Goal: Task Accomplishment & Management: Complete application form

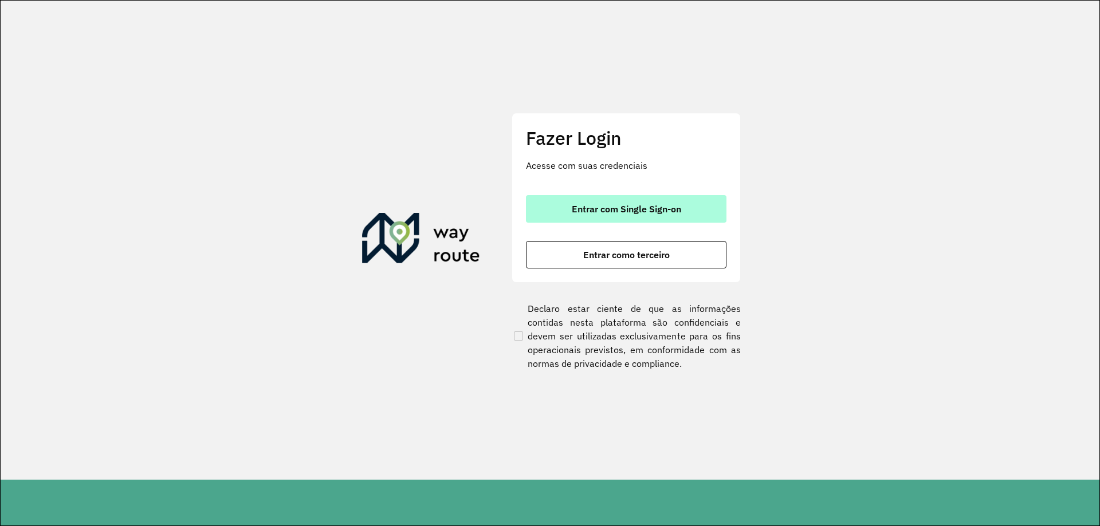
click at [631, 209] on span "Entrar com Single Sign-on" at bounding box center [626, 208] width 109 height 9
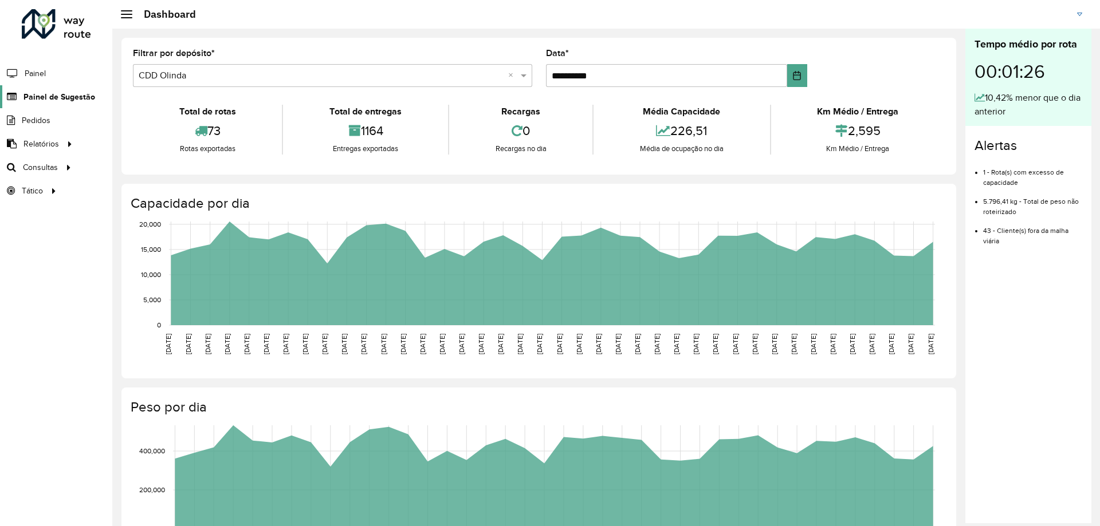
click at [72, 89] on link "Painel de Sugestão" at bounding box center [47, 96] width 95 height 23
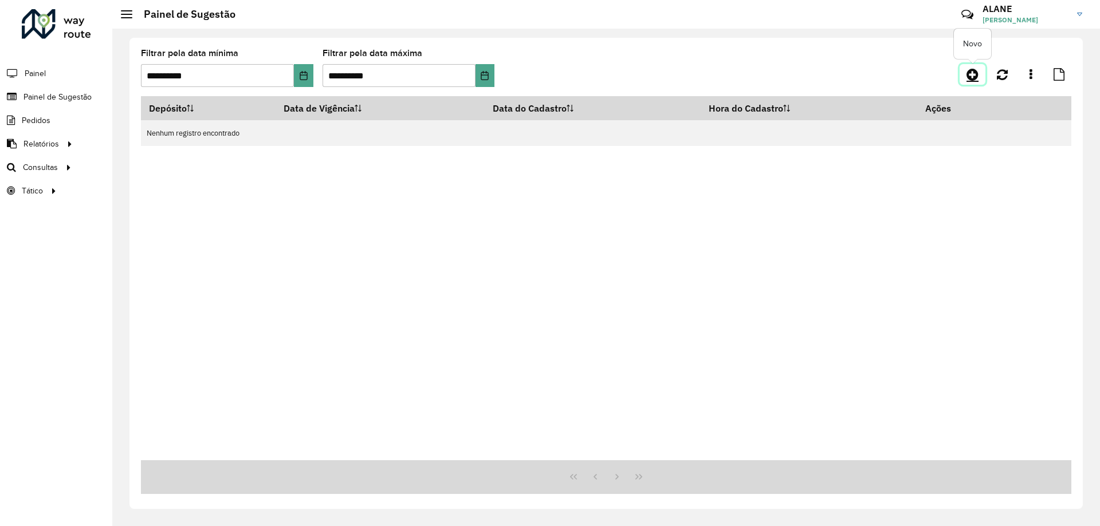
click at [971, 72] on icon at bounding box center [972, 75] width 12 height 14
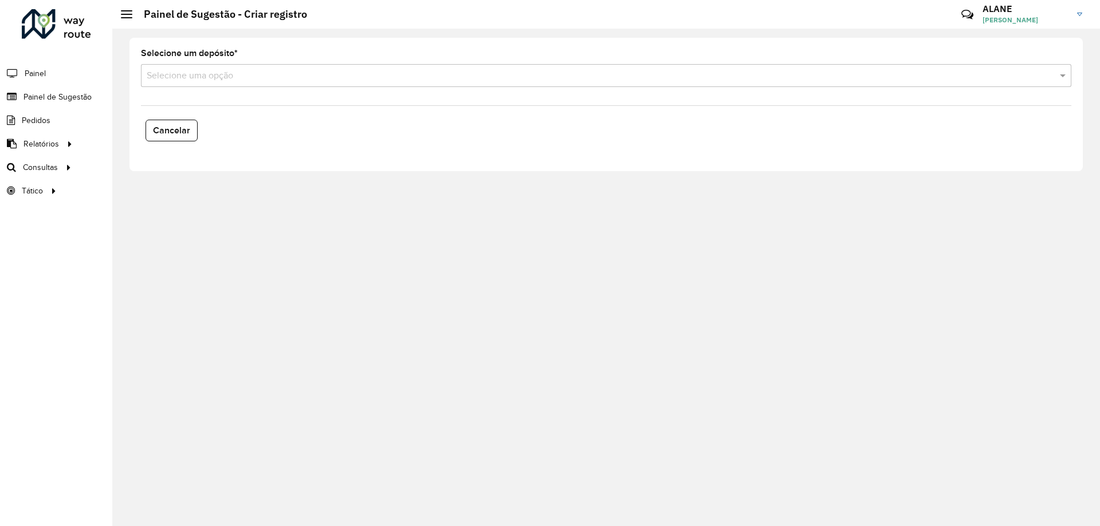
click at [216, 69] on input "text" at bounding box center [595, 76] width 896 height 14
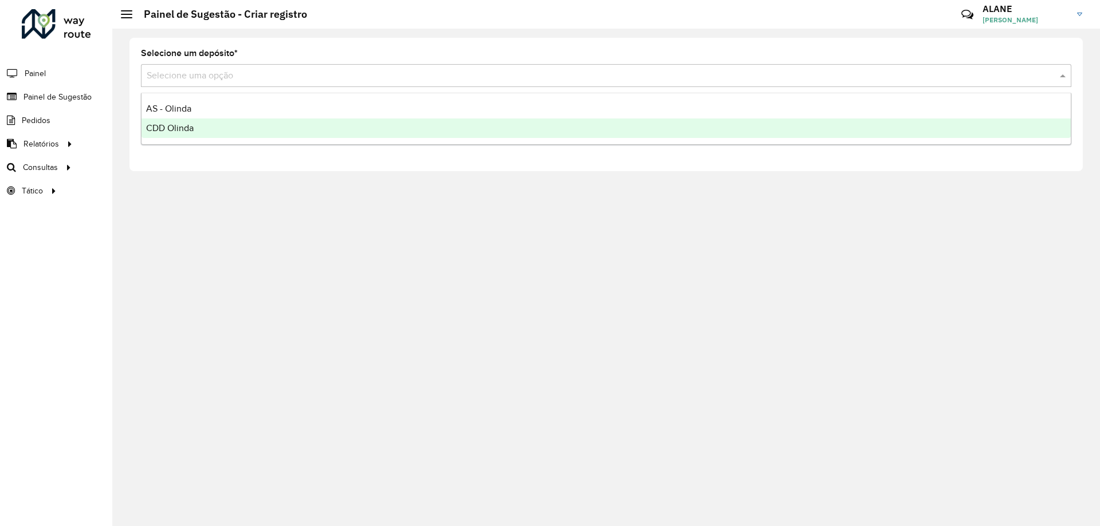
click at [190, 133] on div "CDD Olinda" at bounding box center [605, 128] width 929 height 19
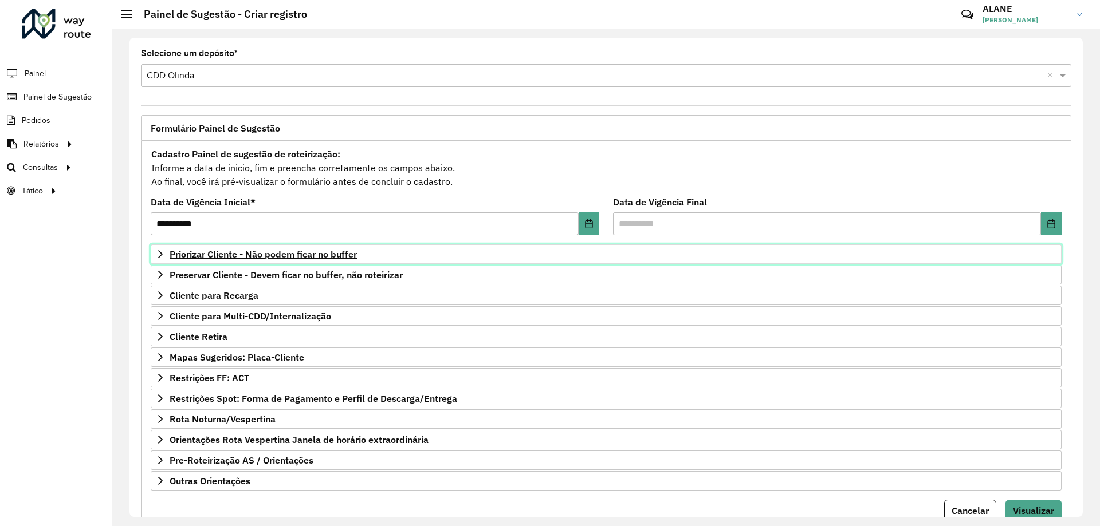
click at [248, 262] on link "Priorizar Cliente - Não podem ficar no buffer" at bounding box center [606, 254] width 911 height 19
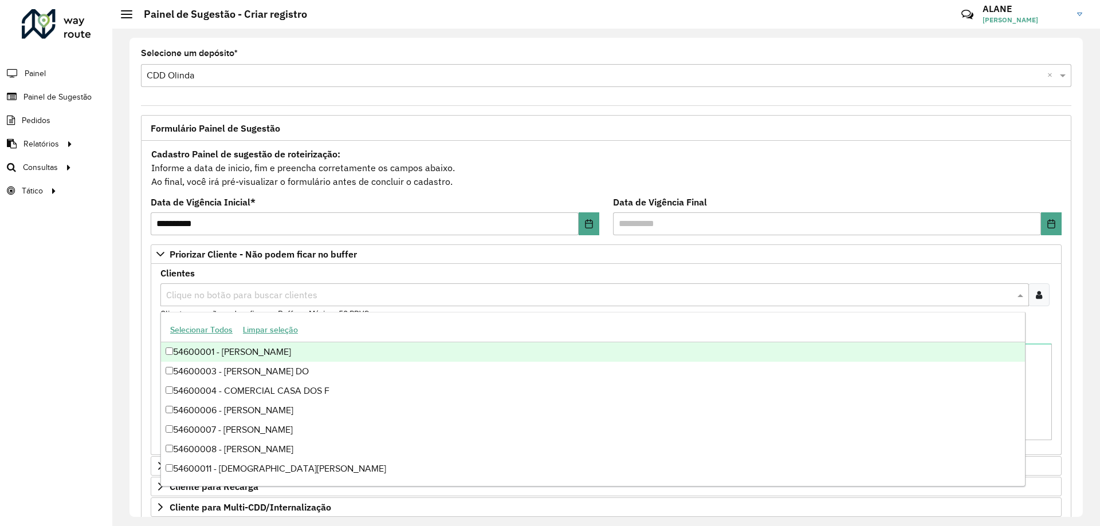
drag, startPoint x: 221, startPoint y: 289, endPoint x: 191, endPoint y: 297, distance: 30.4
click at [191, 297] on input "text" at bounding box center [588, 296] width 851 height 14
paste input "*****"
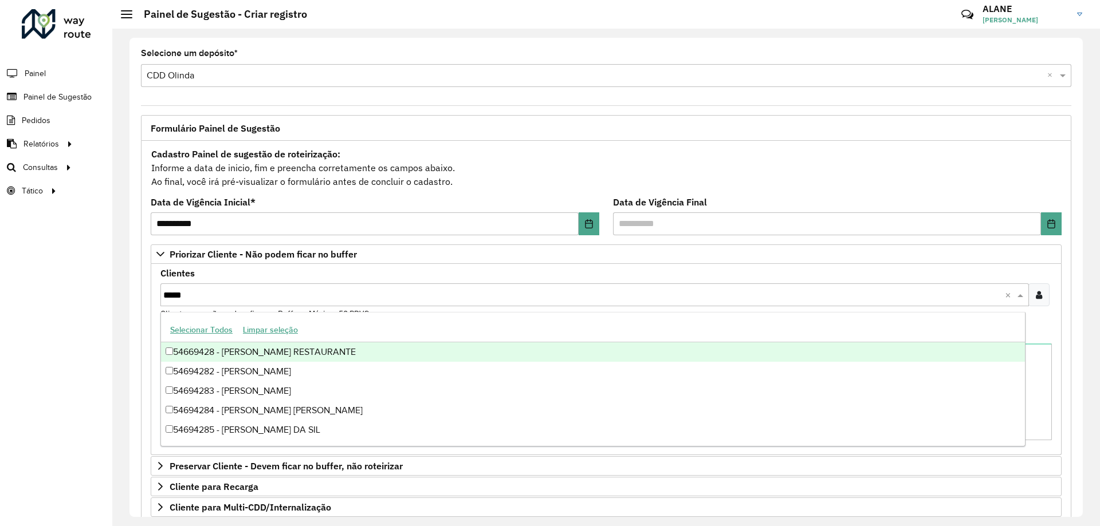
type input "*****"
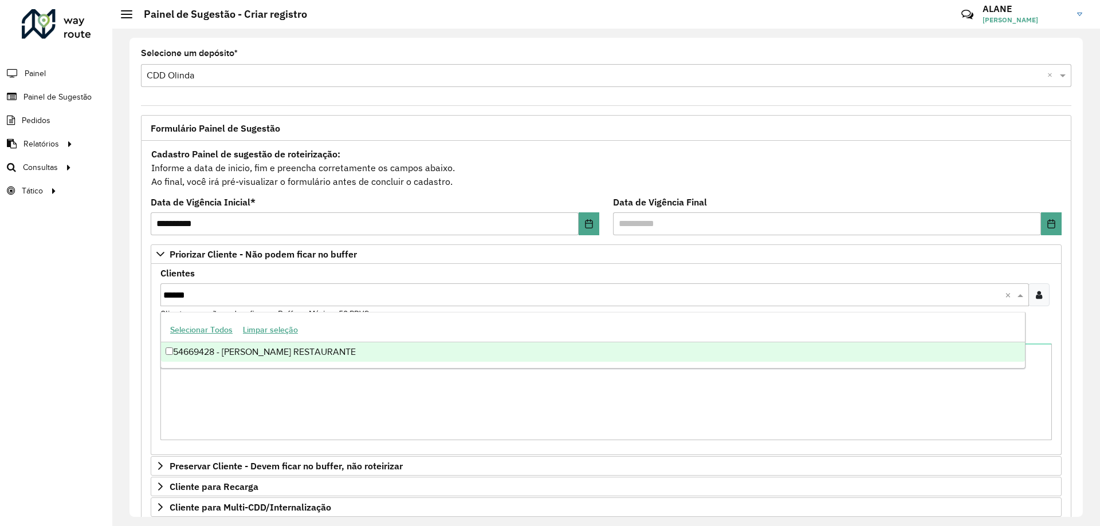
click at [262, 353] on div "54669428 - [PERSON_NAME] RESTAURANTE" at bounding box center [593, 351] width 864 height 19
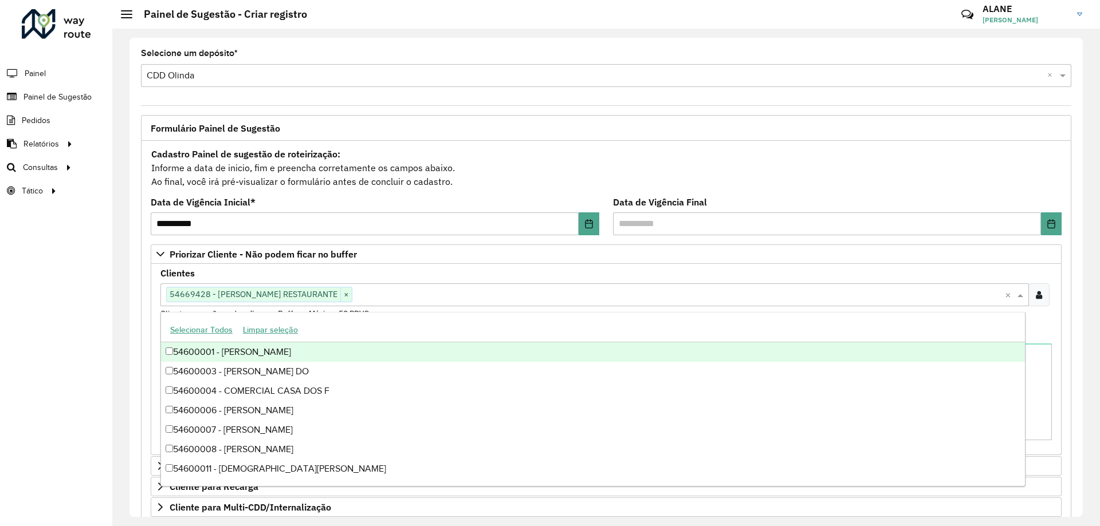
paste input "*****"
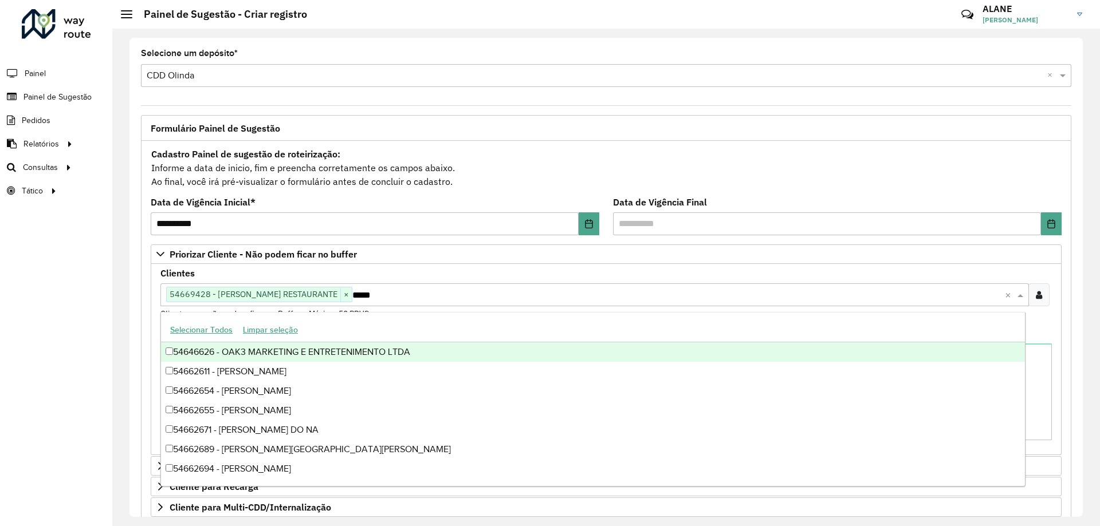
click at [352, 297] on input "*****" at bounding box center [678, 296] width 652 height 14
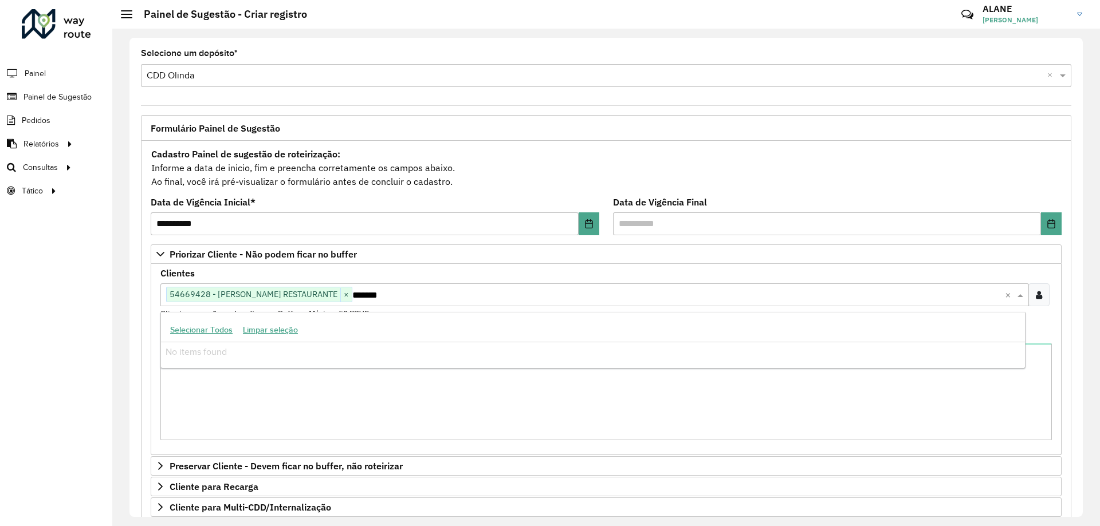
type input "********"
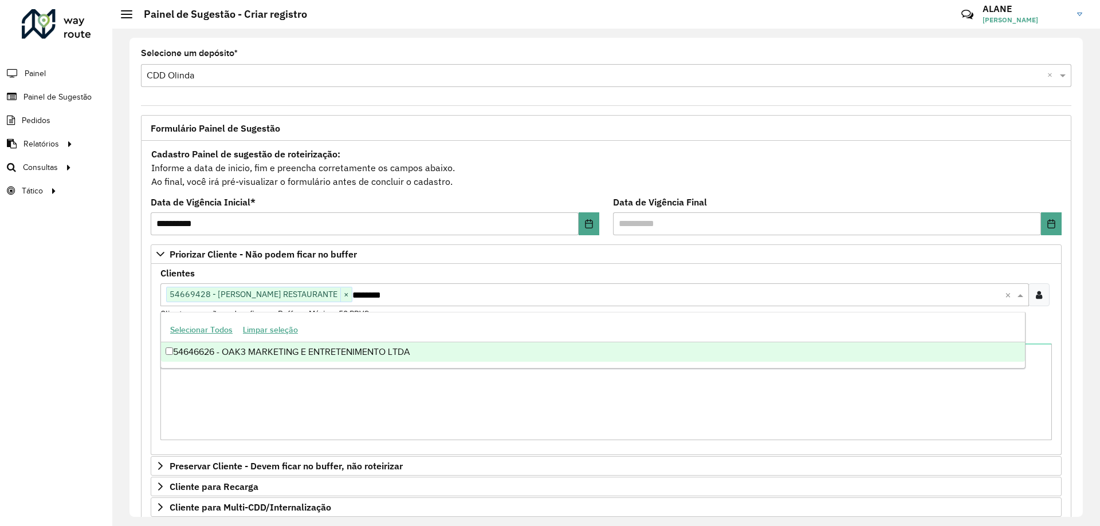
click at [274, 348] on div "54646626 - OAK3 MARKETING E ENTRETENIMENTO LTDA" at bounding box center [593, 351] width 864 height 19
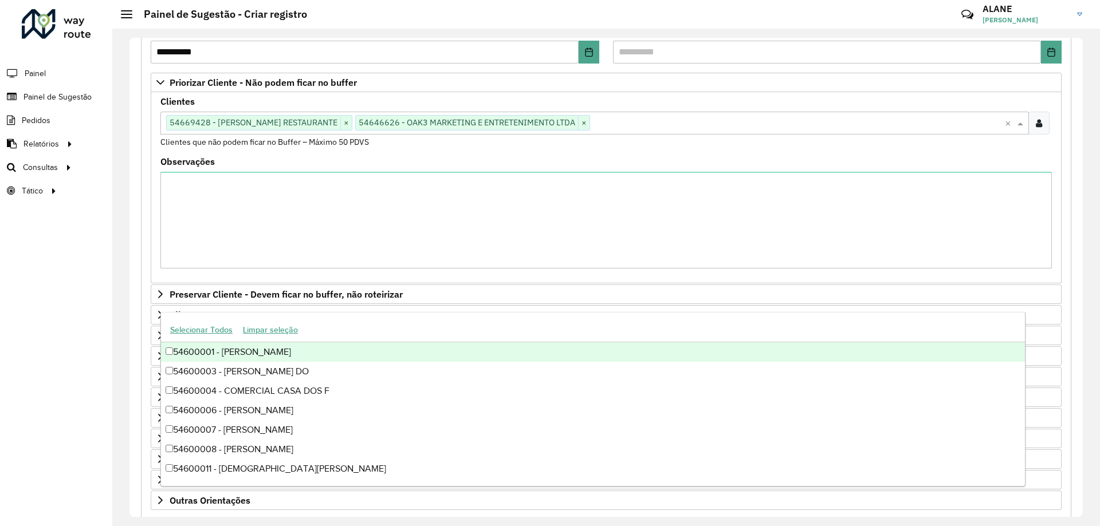
scroll to position [236, 0]
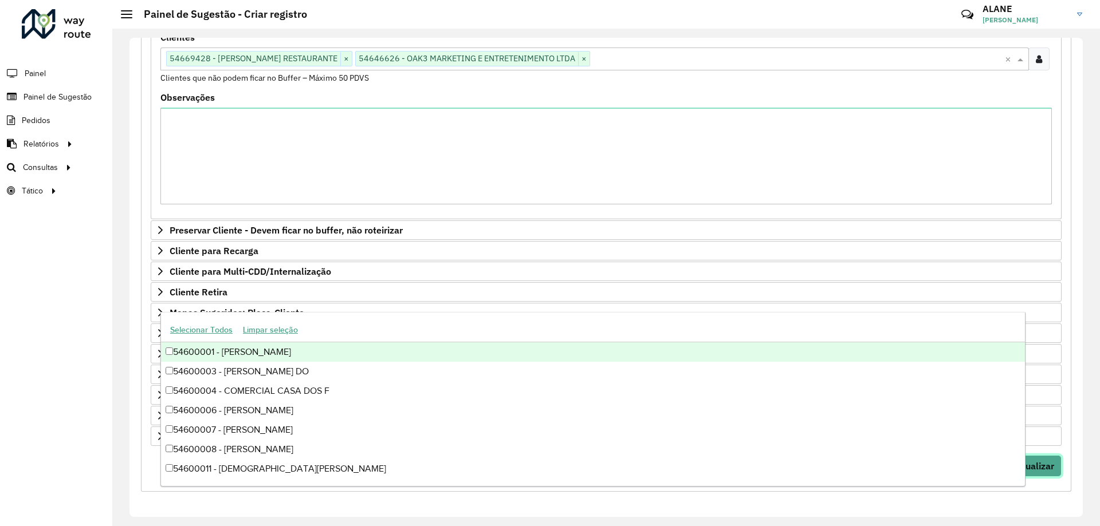
click at [1046, 477] on button "Visualizar" at bounding box center [1033, 466] width 56 height 22
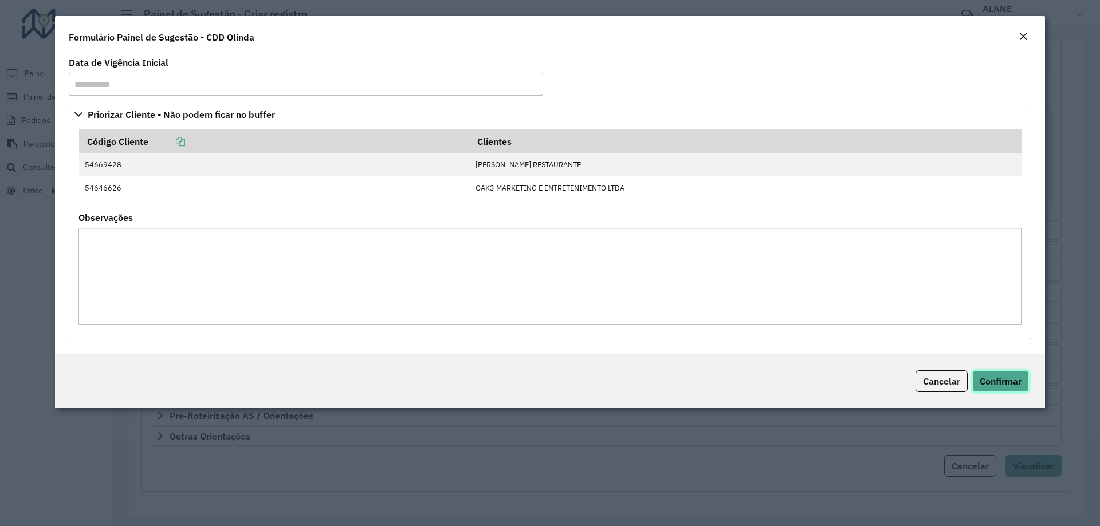
click at [1009, 384] on span "Confirmar" at bounding box center [1000, 381] width 42 height 11
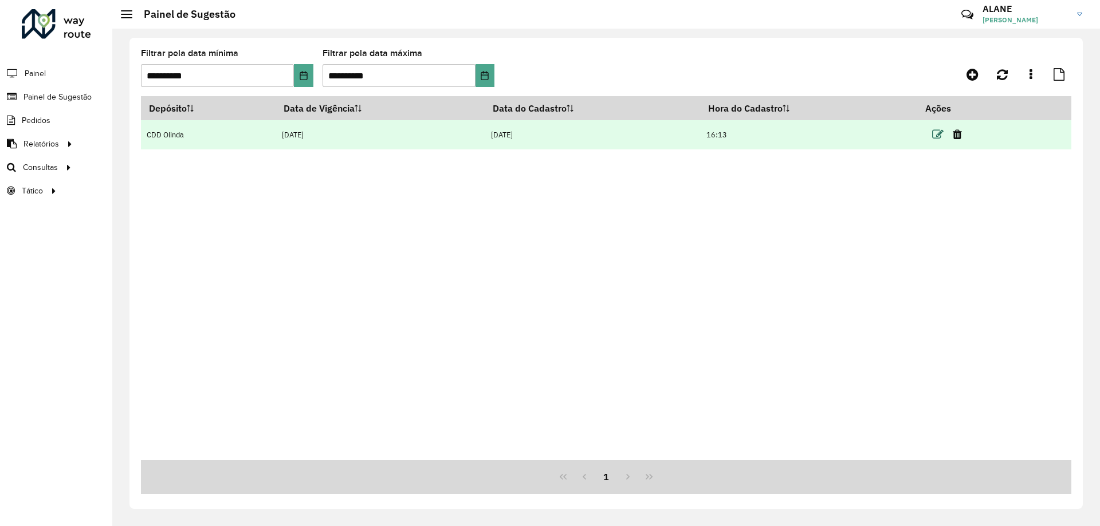
click at [939, 133] on icon at bounding box center [937, 134] width 11 height 11
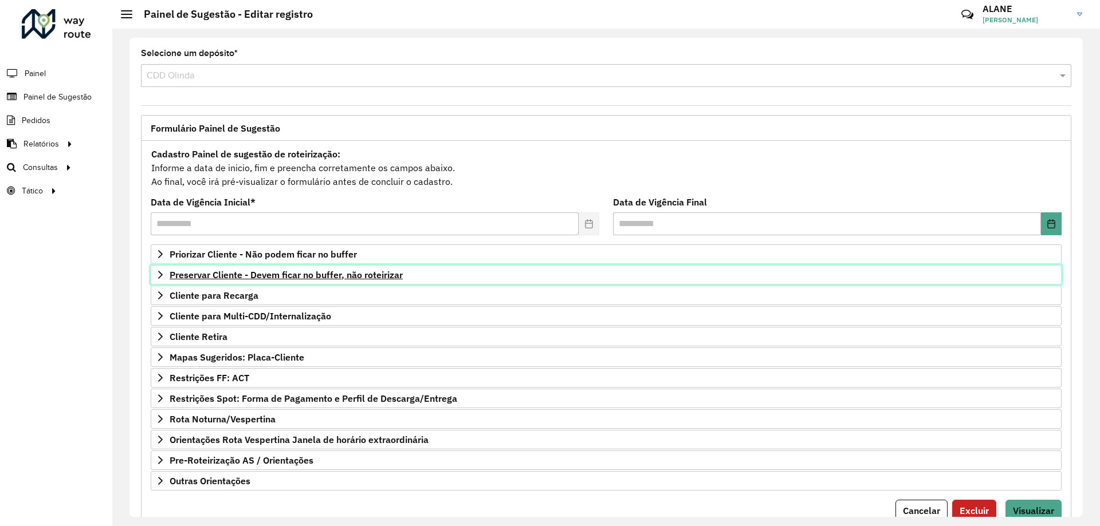
click at [275, 278] on span "Preservar Cliente - Devem ficar no buffer, não roteirizar" at bounding box center [286, 274] width 233 height 9
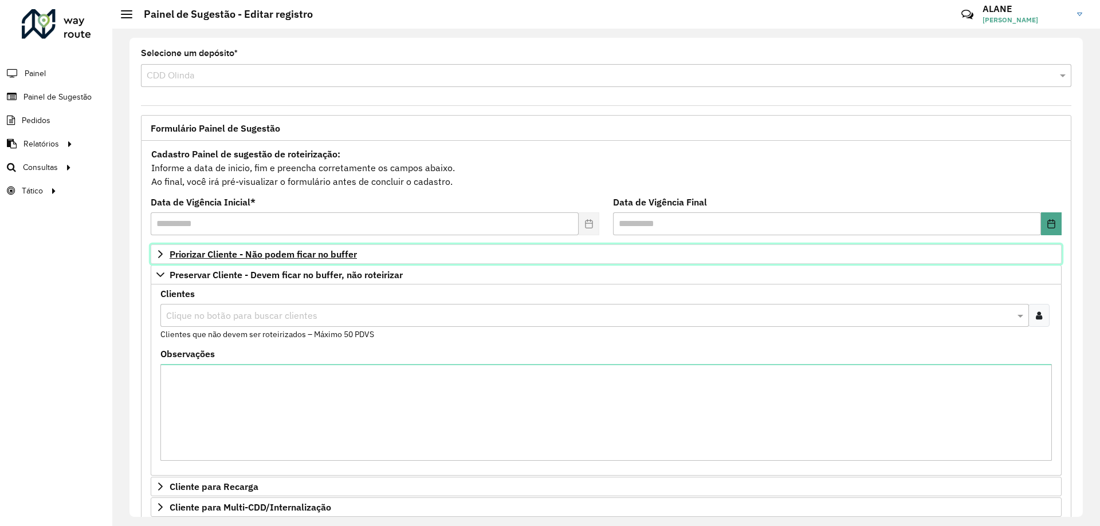
click at [274, 259] on span "Priorizar Cliente - Não podem ficar no buffer" at bounding box center [263, 254] width 187 height 9
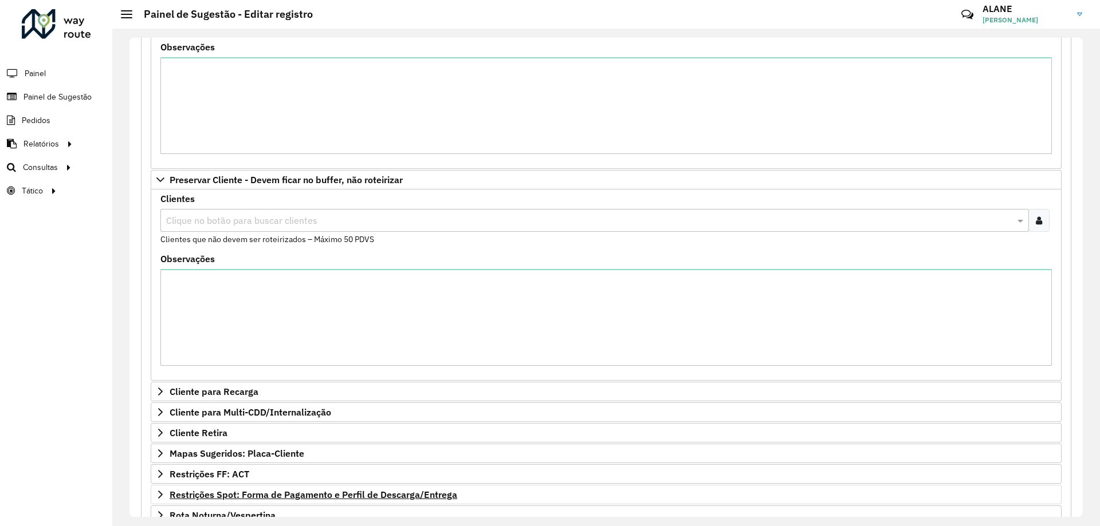
scroll to position [427, 0]
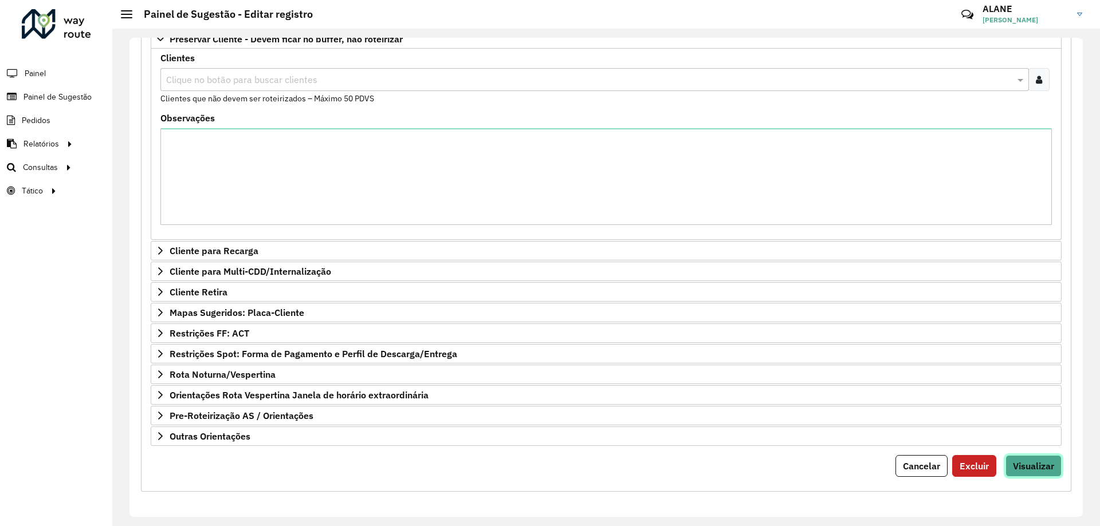
click at [1029, 469] on span "Visualizar" at bounding box center [1033, 465] width 41 height 11
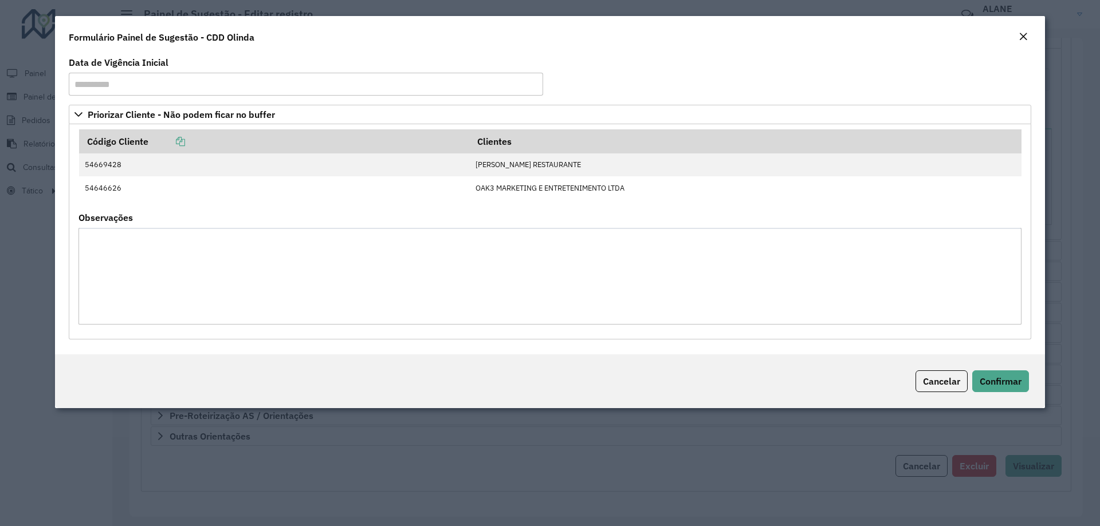
drag, startPoint x: 1029, startPoint y: 469, endPoint x: 1038, endPoint y: 387, distance: 82.9
click at [1038, 387] on div "Cancelar Confirmar" at bounding box center [550, 382] width 990 height 54
drag, startPoint x: 1038, startPoint y: 387, endPoint x: 1013, endPoint y: 393, distance: 26.1
click at [1013, 393] on div "Cancelar Confirmar" at bounding box center [550, 382] width 990 height 54
drag, startPoint x: 1013, startPoint y: 393, endPoint x: 1017, endPoint y: 387, distance: 8.0
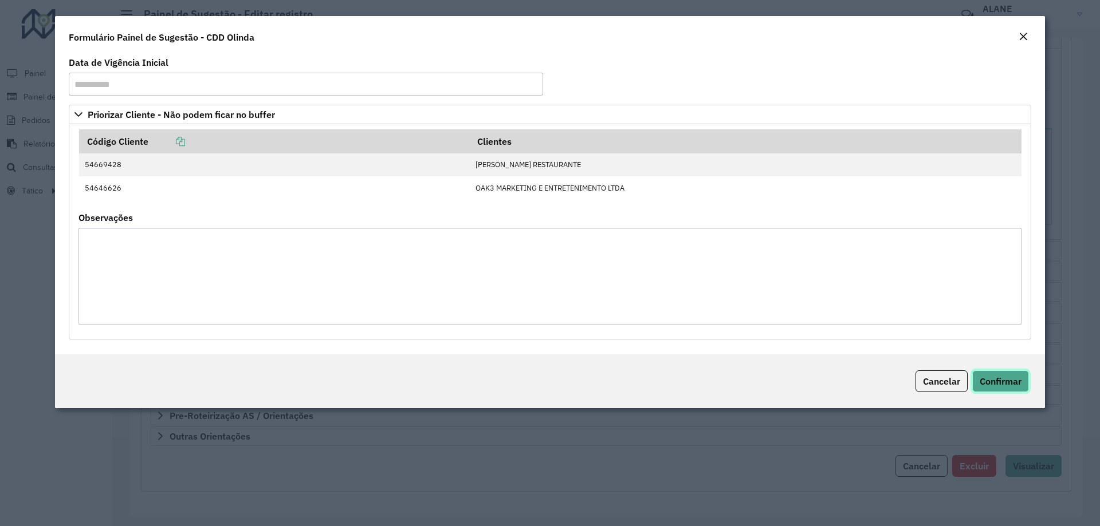
click at [1009, 391] on button "Confirmar" at bounding box center [1000, 382] width 57 height 22
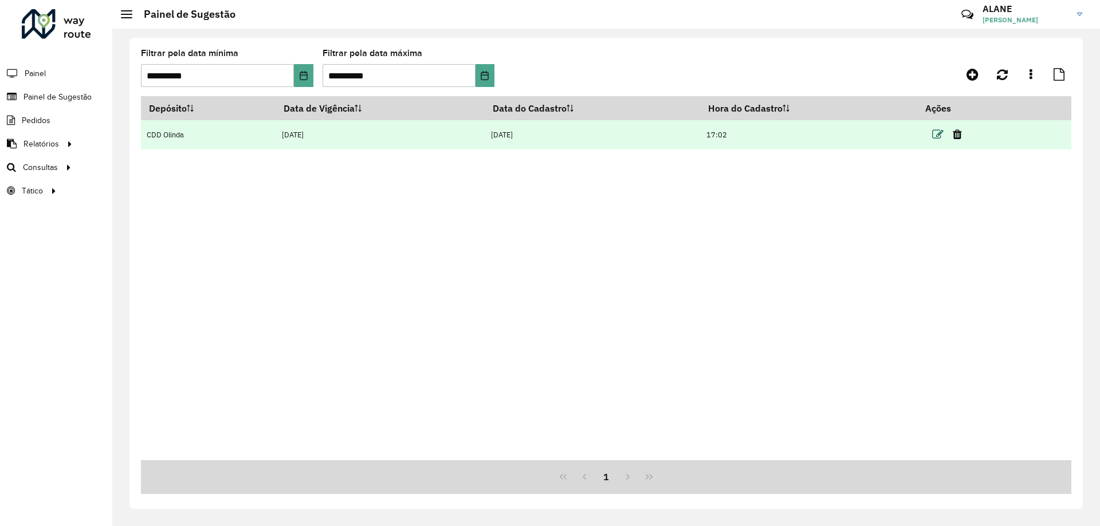
click at [936, 133] on icon at bounding box center [937, 134] width 11 height 11
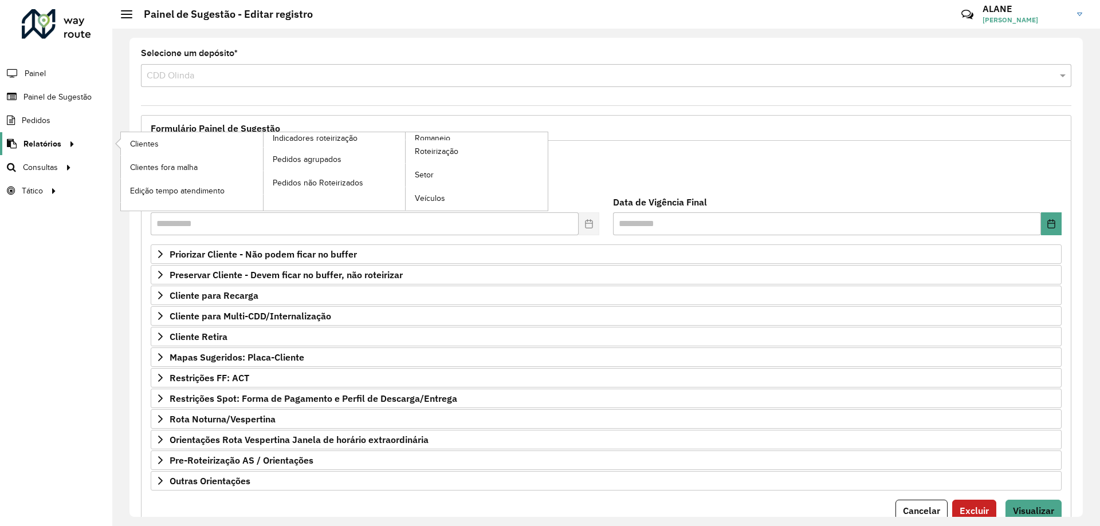
drag, startPoint x: 936, startPoint y: 133, endPoint x: 53, endPoint y: 141, distance: 883.2
drag, startPoint x: 53, startPoint y: 141, endPoint x: 89, endPoint y: 128, distance: 38.6
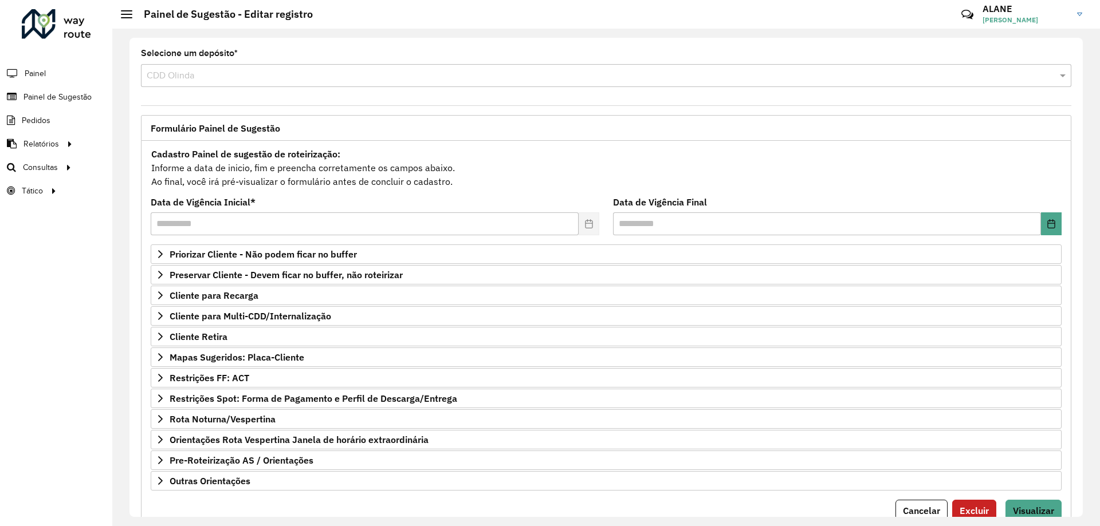
click at [89, 128] on li "Pedidos" at bounding box center [56, 120] width 112 height 23
drag, startPoint x: 89, startPoint y: 128, endPoint x: 61, endPoint y: 144, distance: 32.3
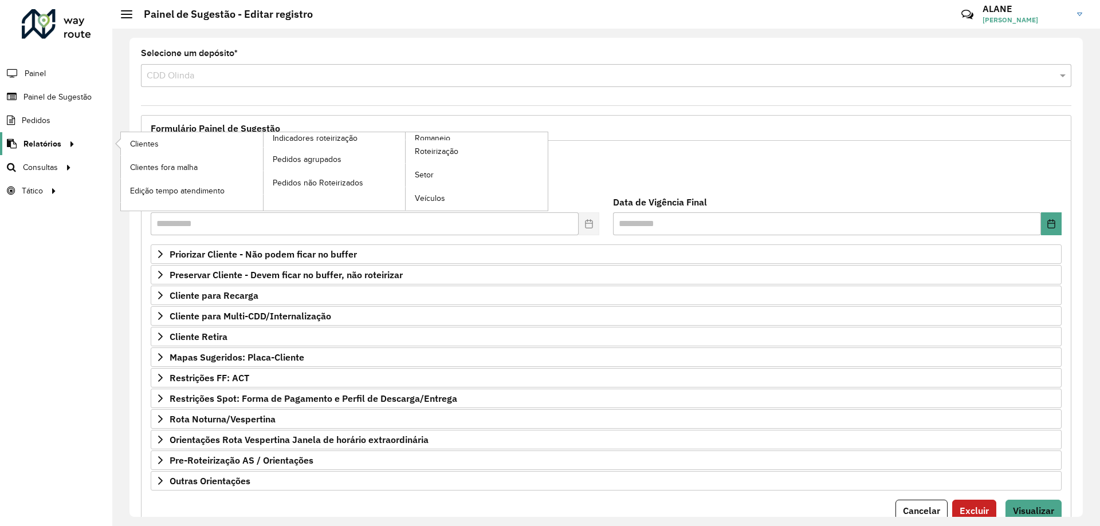
click at [61, 144] on div at bounding box center [69, 144] width 17 height 12
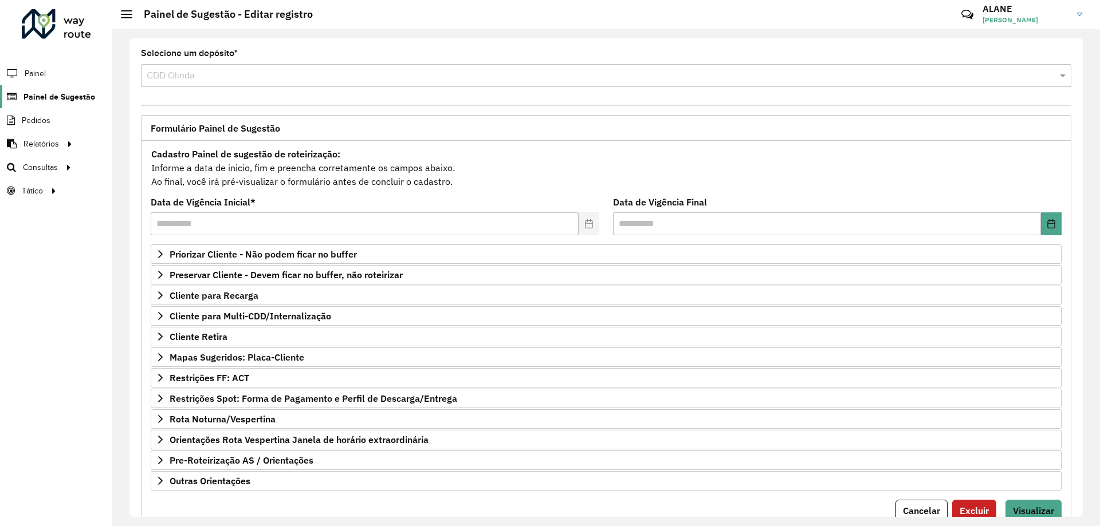
drag, startPoint x: 61, startPoint y: 144, endPoint x: 49, endPoint y: 95, distance: 50.8
click at [49, 95] on span "Painel de Sugestão" at bounding box center [59, 97] width 72 height 12
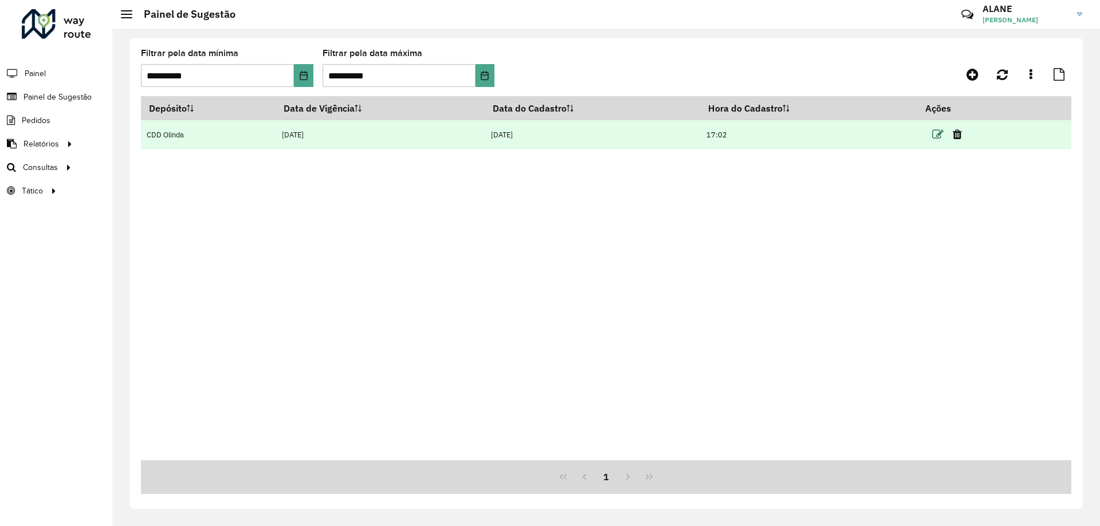
click at [939, 130] on icon at bounding box center [937, 134] width 11 height 11
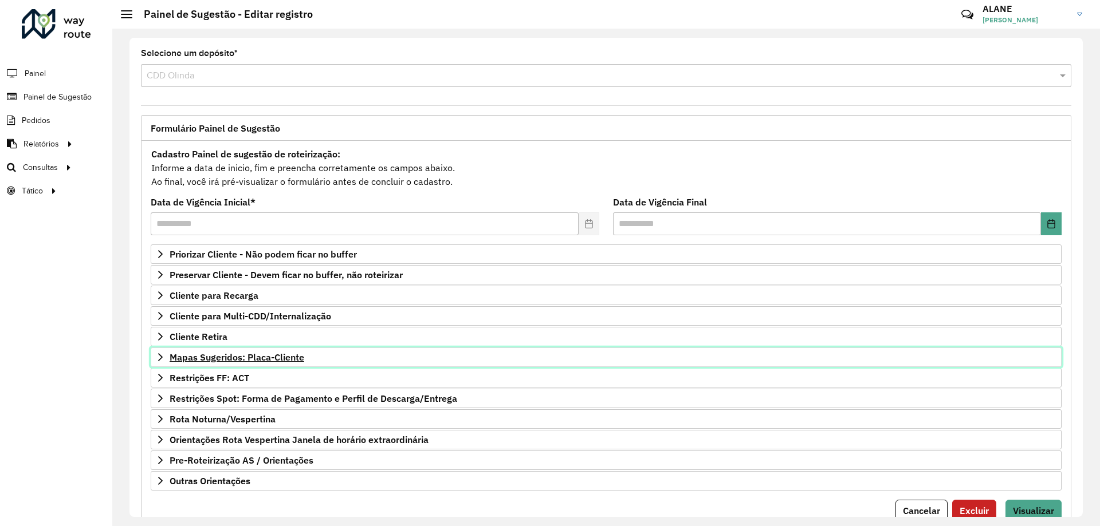
click at [245, 359] on span "Mapas Sugeridos: Placa-Cliente" at bounding box center [237, 357] width 135 height 9
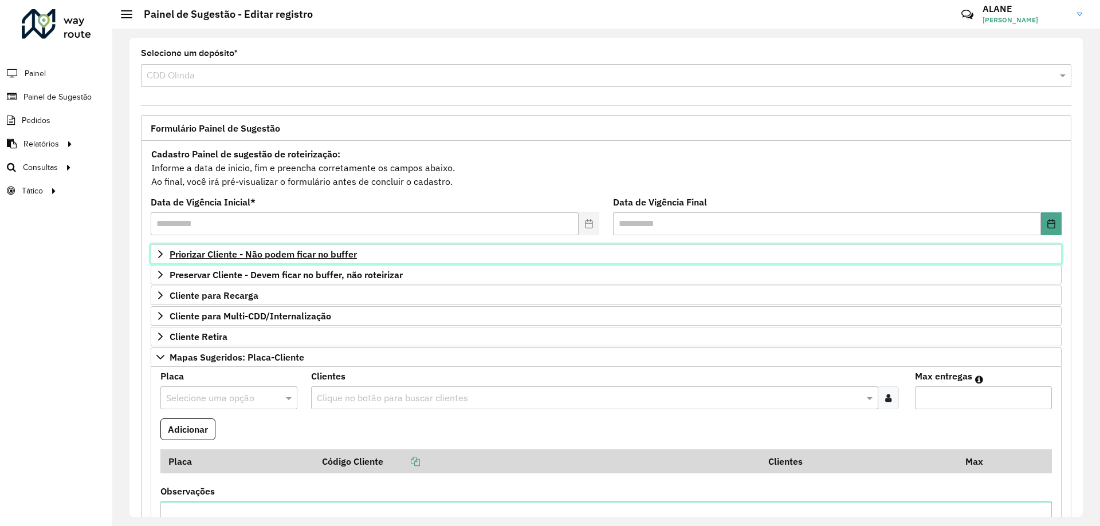
click at [278, 257] on span "Priorizar Cliente - Não podem ficar no buffer" at bounding box center [263, 254] width 187 height 9
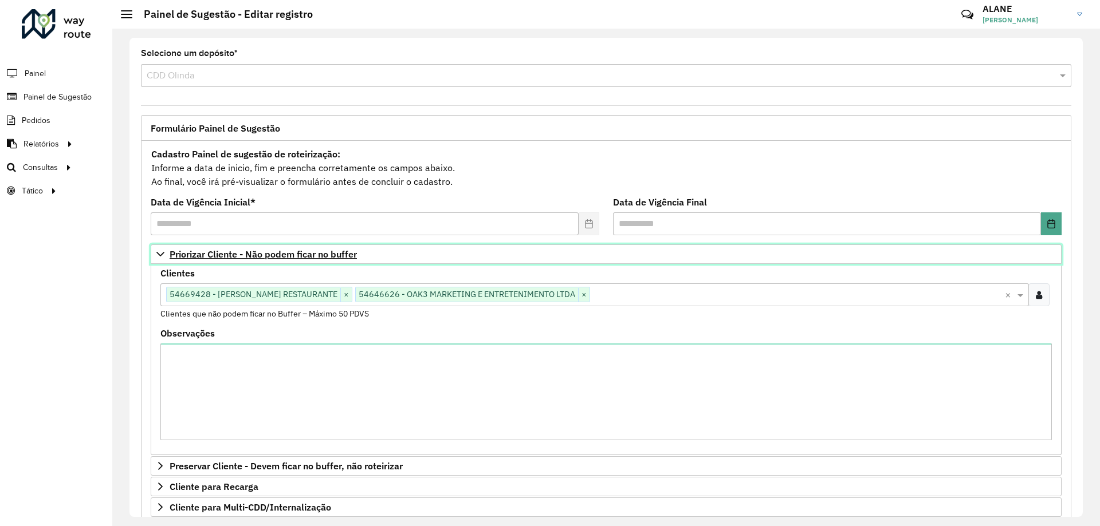
click at [278, 257] on span "Priorizar Cliente - Não podem ficar no buffer" at bounding box center [263, 254] width 187 height 9
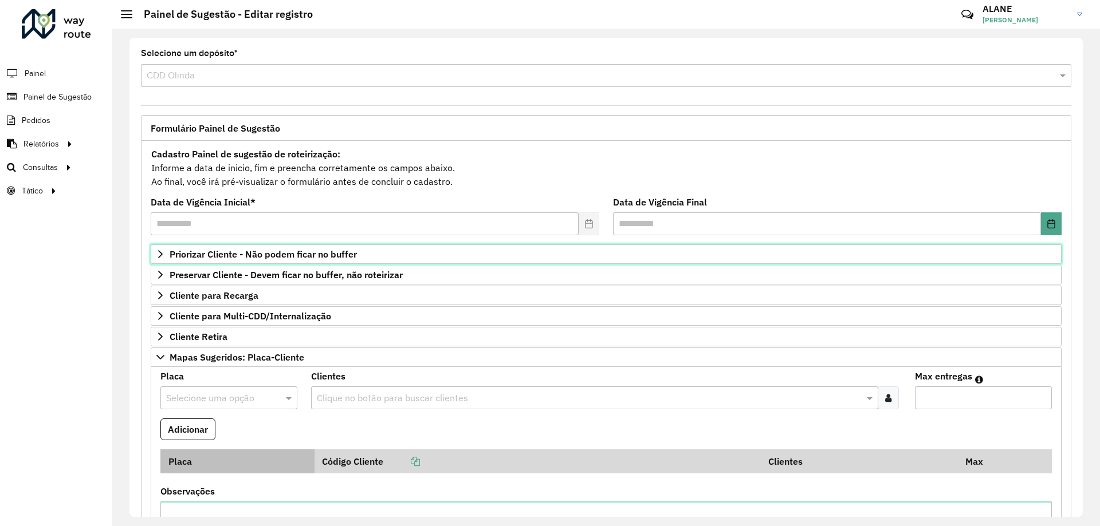
scroll to position [115, 0]
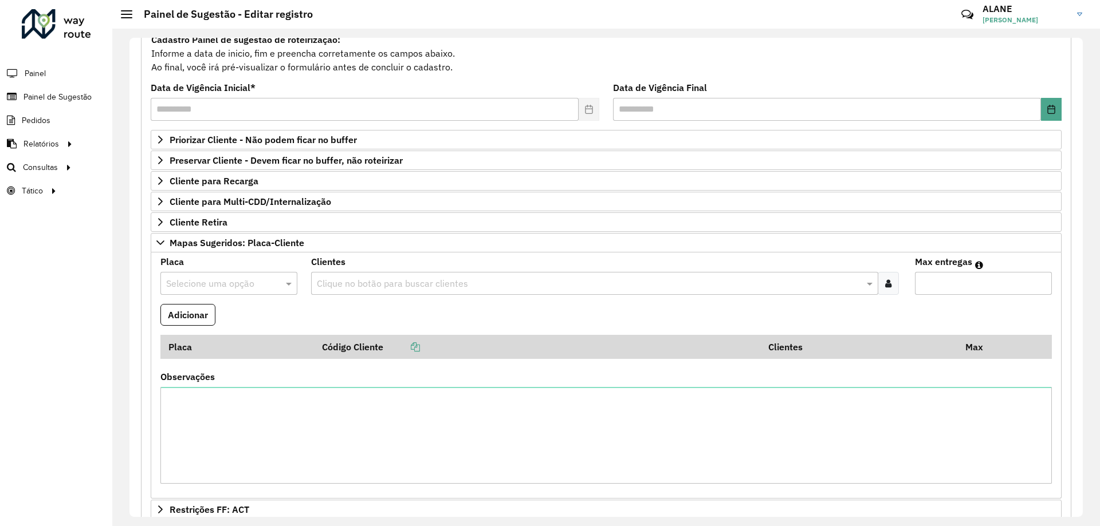
click at [201, 278] on input "text" at bounding box center [217, 284] width 103 height 14
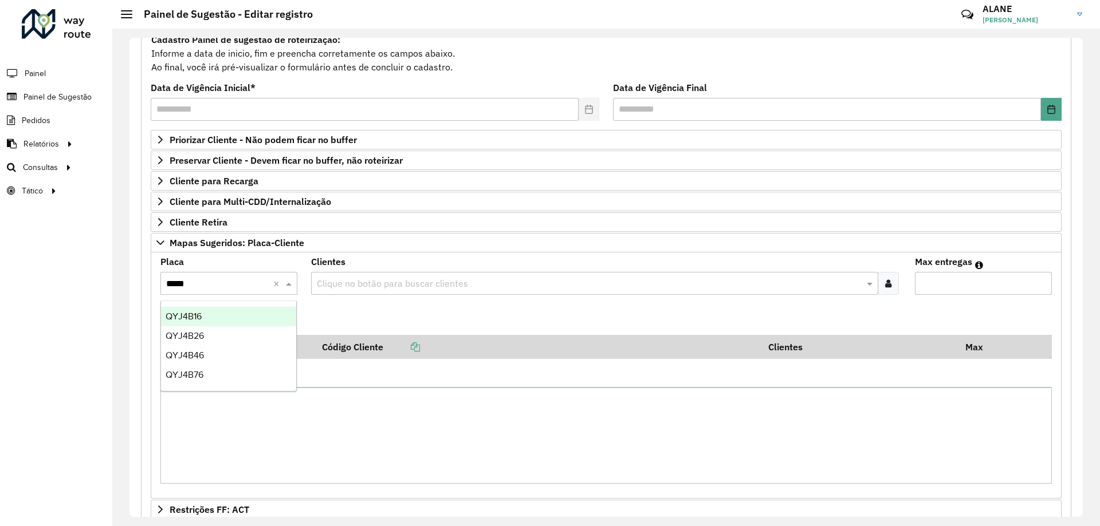
type input "******"
click at [231, 325] on div "QYJ4B76" at bounding box center [228, 316] width 135 height 19
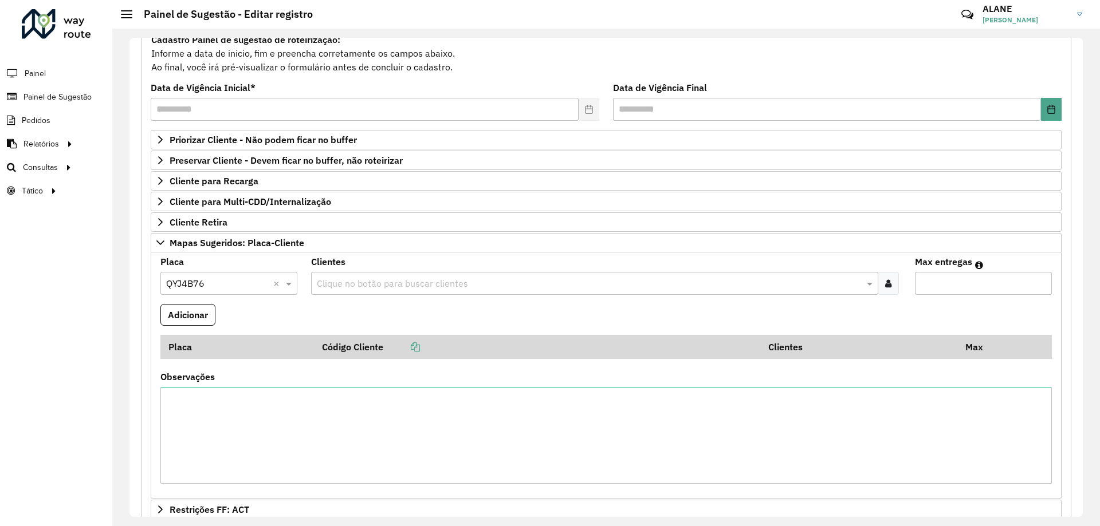
click at [342, 281] on input "text" at bounding box center [588, 284] width 549 height 14
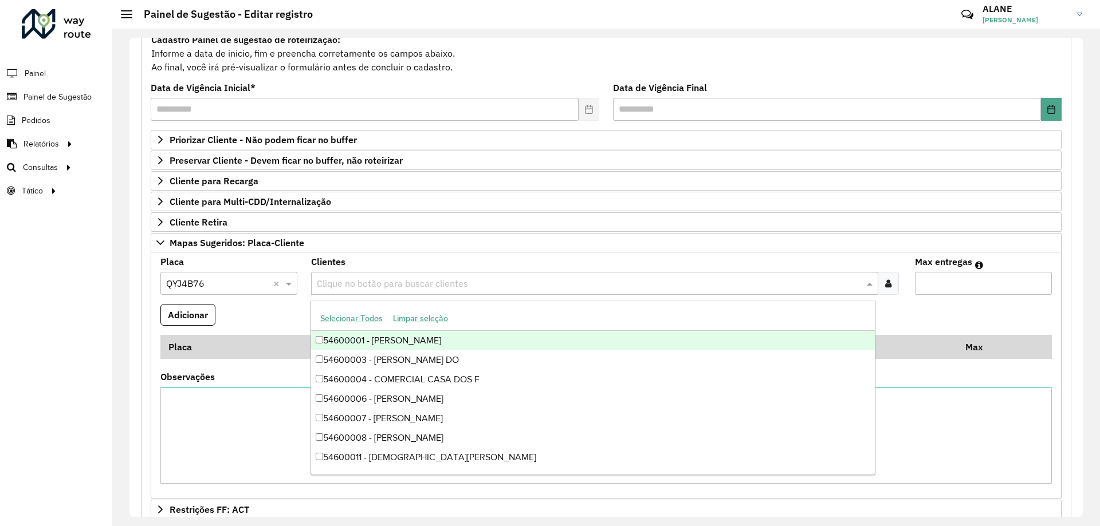
paste input "*****"
type input "*****"
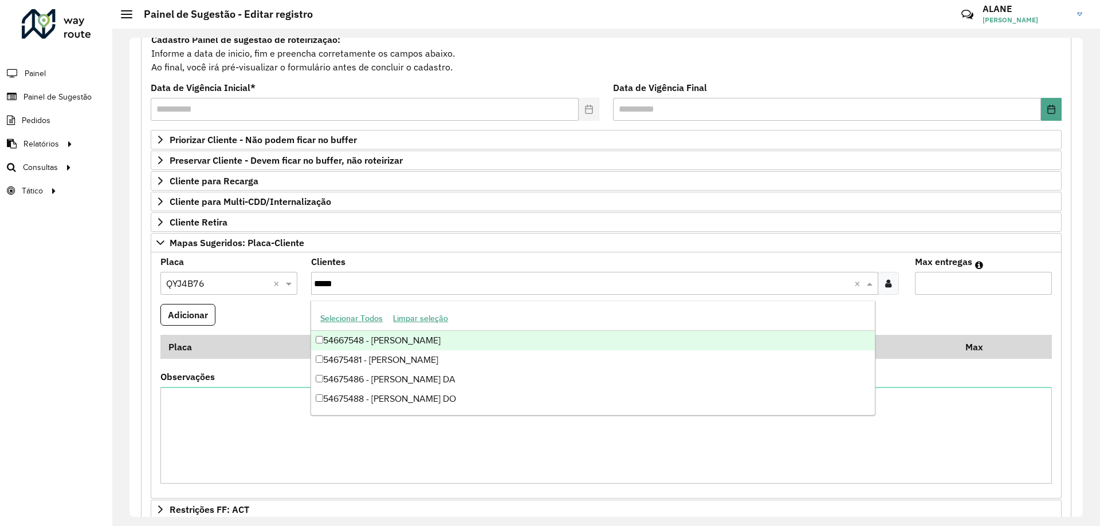
click at [388, 340] on div "54667548 - [PERSON_NAME]" at bounding box center [592, 340] width 563 height 19
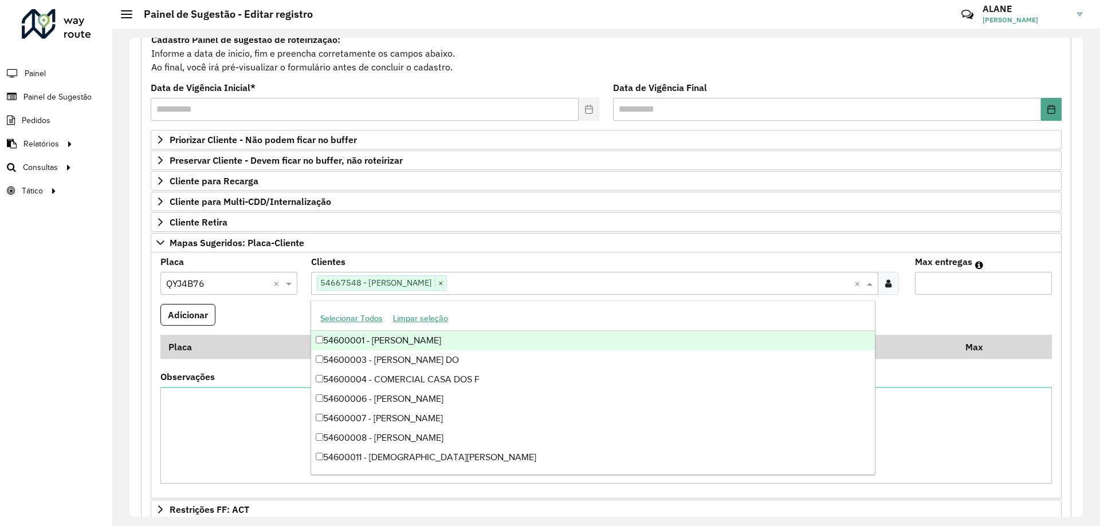
click at [941, 290] on input "Max entregas" at bounding box center [983, 283] width 137 height 23
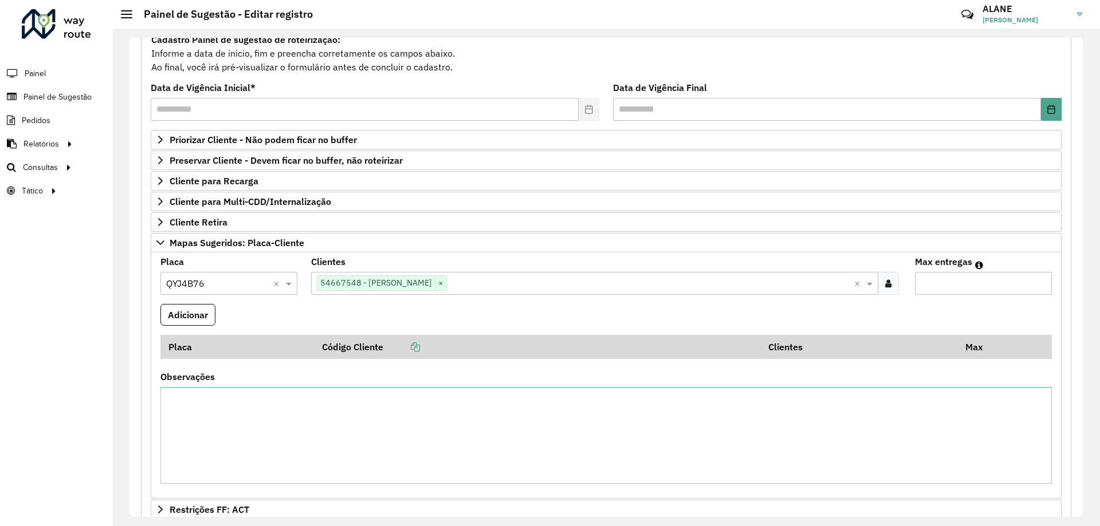
drag, startPoint x: 941, startPoint y: 290, endPoint x: 935, endPoint y: 274, distance: 16.5
click at [935, 274] on input "Max entregas" at bounding box center [983, 283] width 137 height 23
type input "*"
click at [181, 313] on button "Adicionar" at bounding box center [187, 315] width 55 height 22
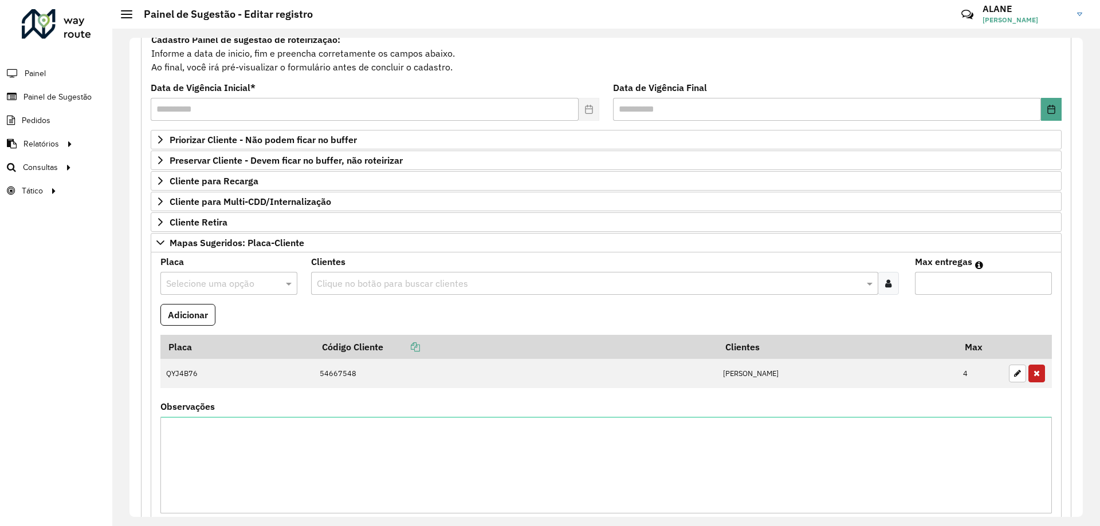
scroll to position [321, 0]
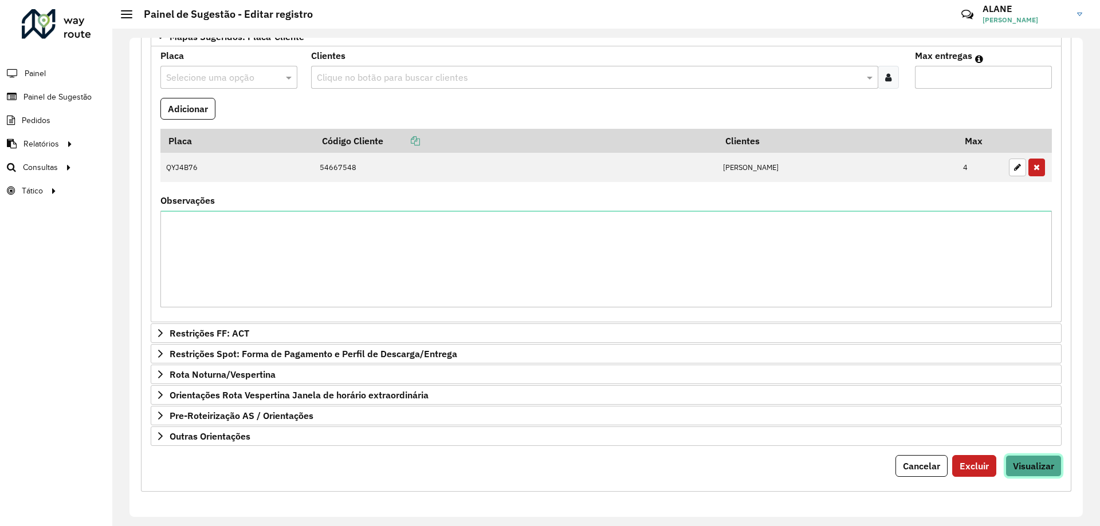
click at [1019, 460] on button "Visualizar" at bounding box center [1033, 466] width 56 height 22
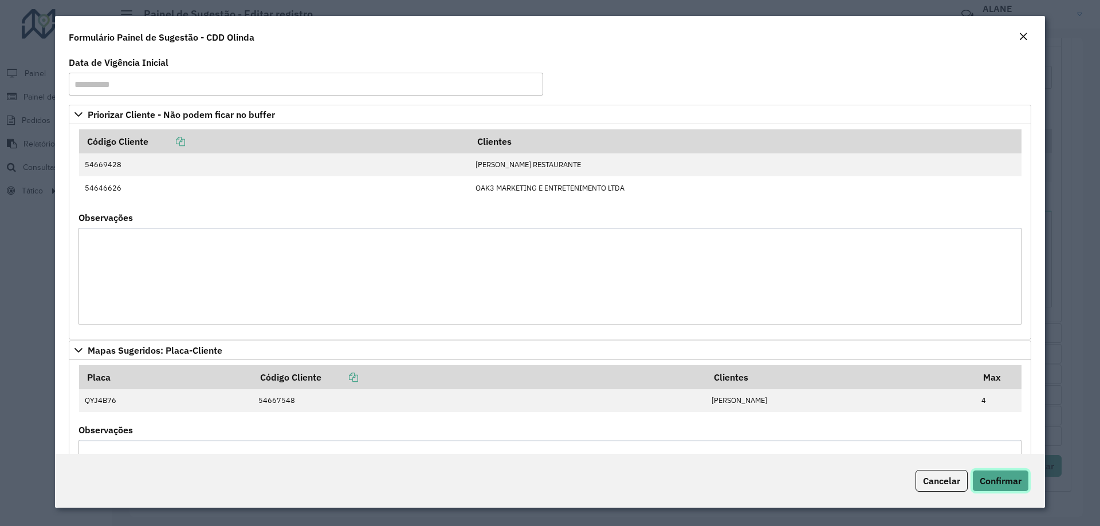
drag, startPoint x: 1019, startPoint y: 460, endPoint x: 1012, endPoint y: 481, distance: 22.5
click at [1012, 481] on span "Confirmar" at bounding box center [1000, 480] width 42 height 11
